Goal: Task Accomplishment & Management: Manage account settings

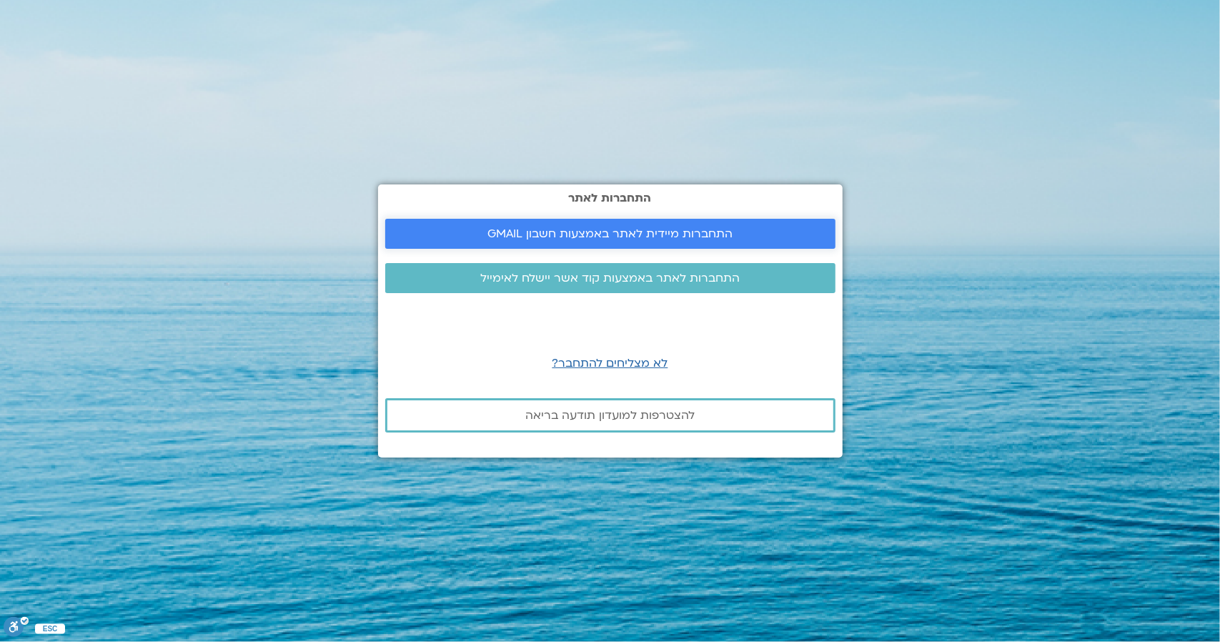
click at [592, 234] on span "התחברות מיידית לאתר באמצעות חשבון GMAIL" at bounding box center [609, 233] width 245 height 13
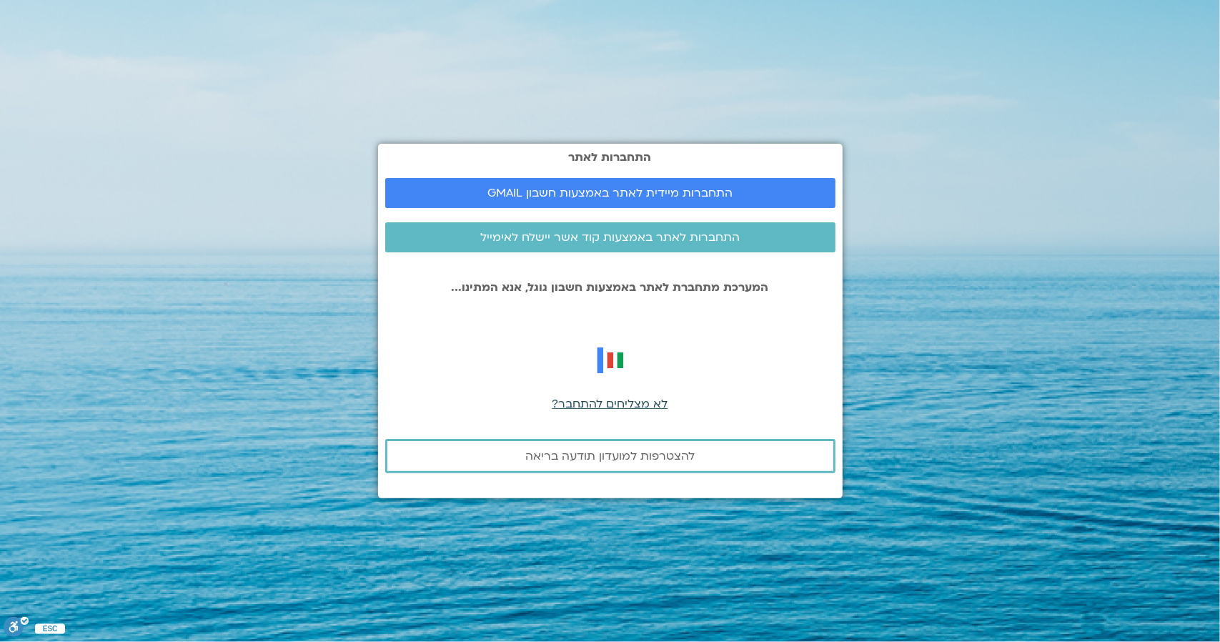
click at [628, 407] on span "לא מצליחים להתחבר?" at bounding box center [610, 404] width 116 height 16
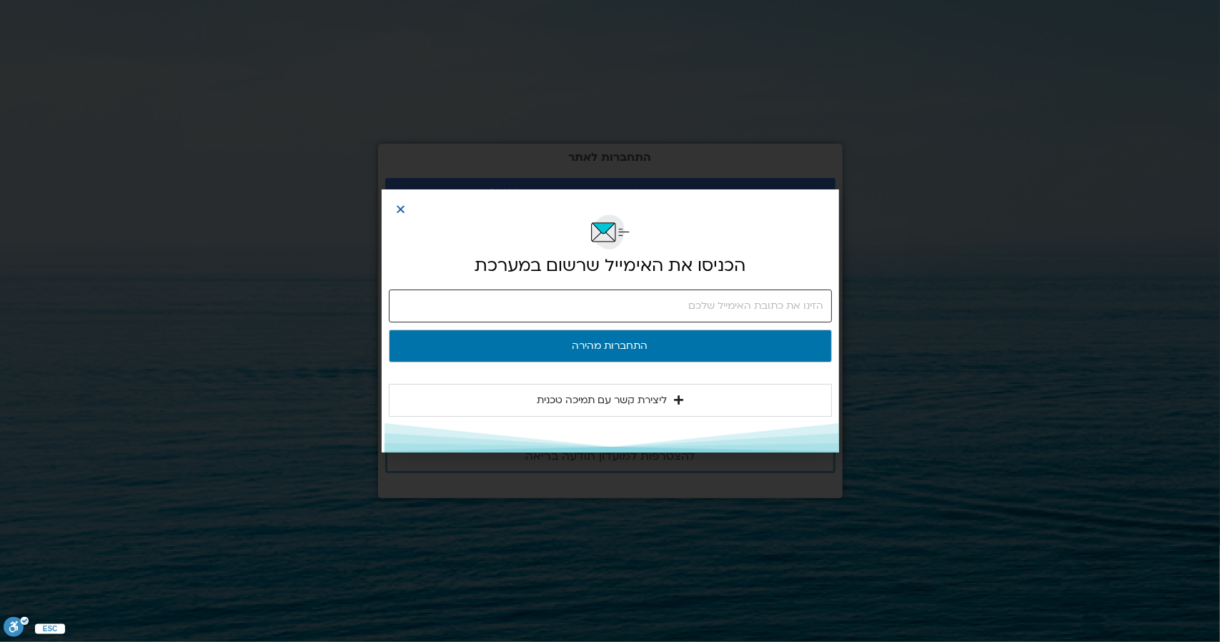
click at [603, 311] on input "email" at bounding box center [610, 305] width 443 height 33
type input "dafniba@gmail.com"
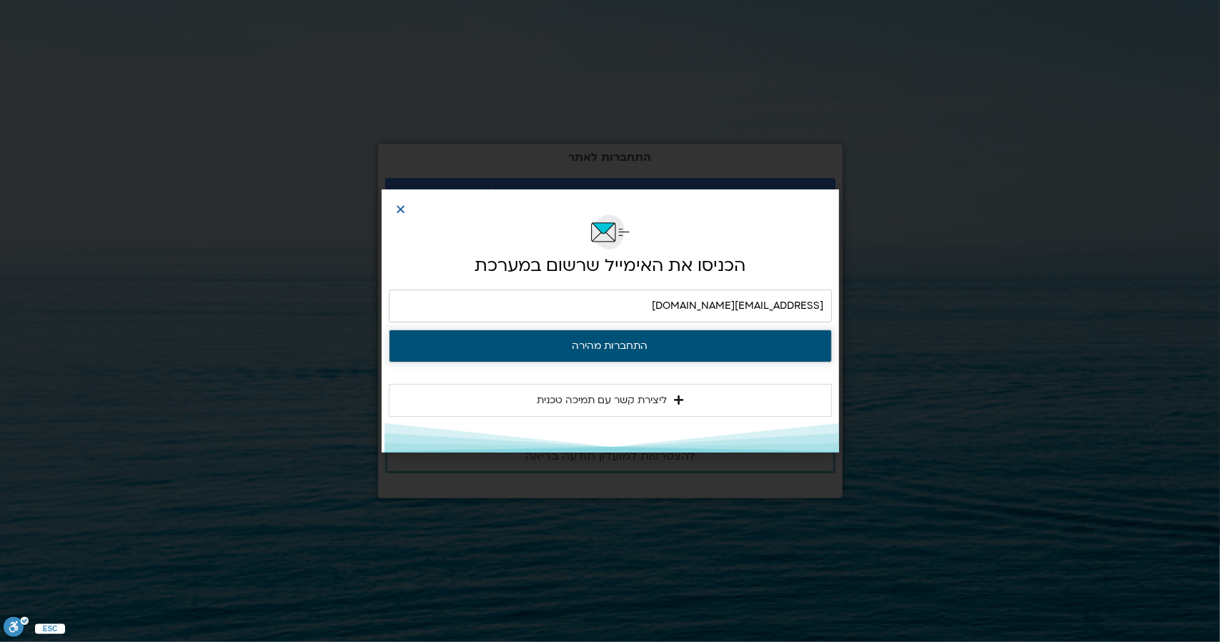
click at [660, 346] on button "התחברות מהירה" at bounding box center [610, 345] width 443 height 33
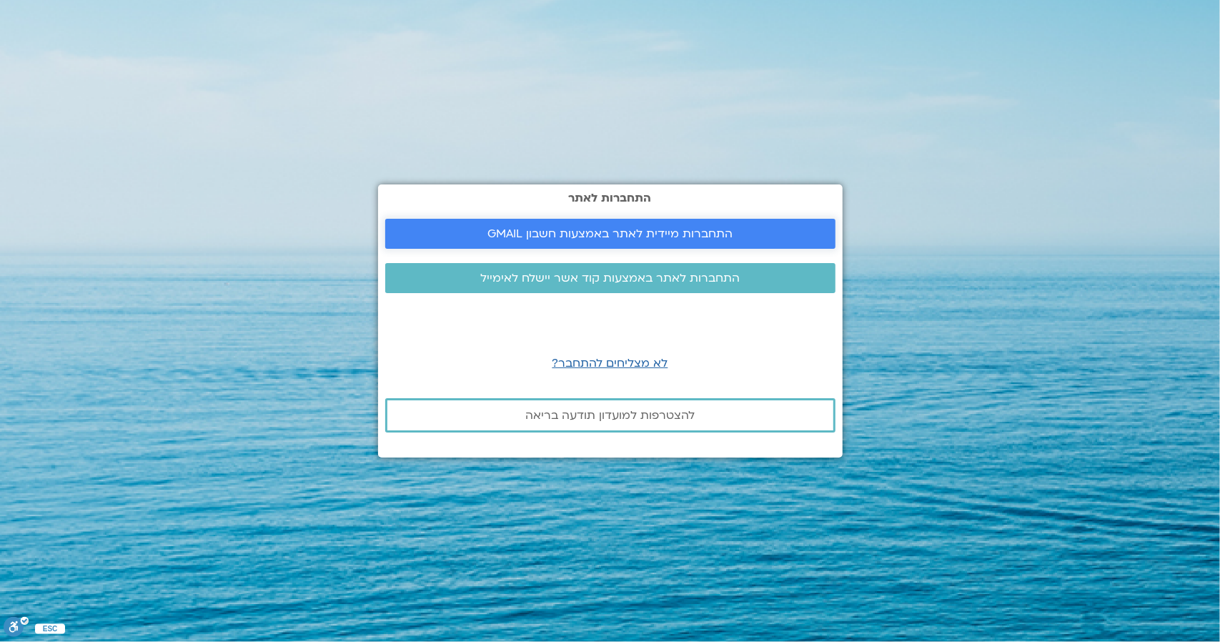
click at [746, 235] on span "התחברות מיידית לאתר באמצעות חשבון GMAIL" at bounding box center [610, 233] width 416 height 13
